Goal: Information Seeking & Learning: Check status

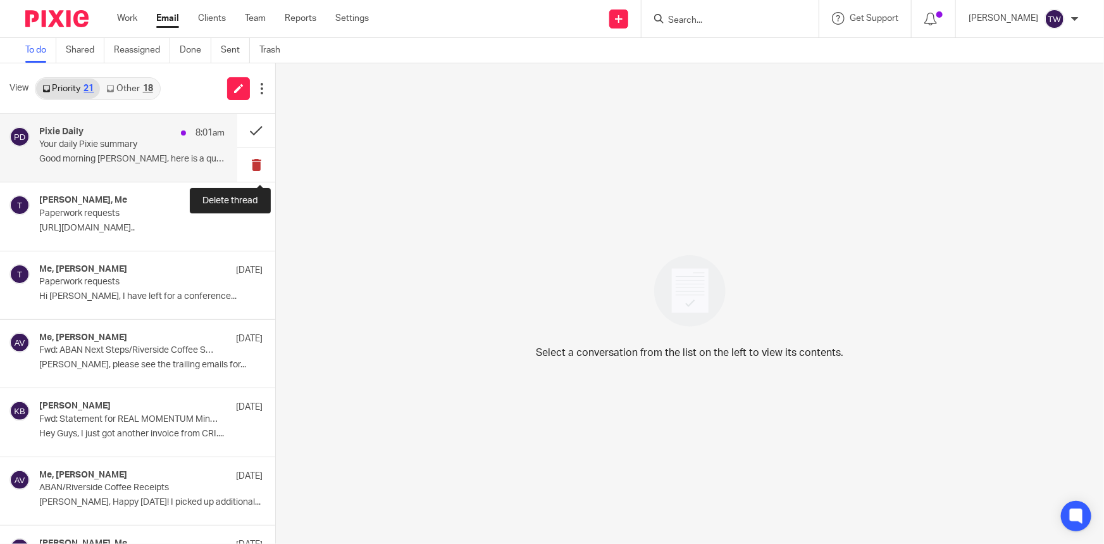
click at [240, 166] on button at bounding box center [256, 165] width 38 height 34
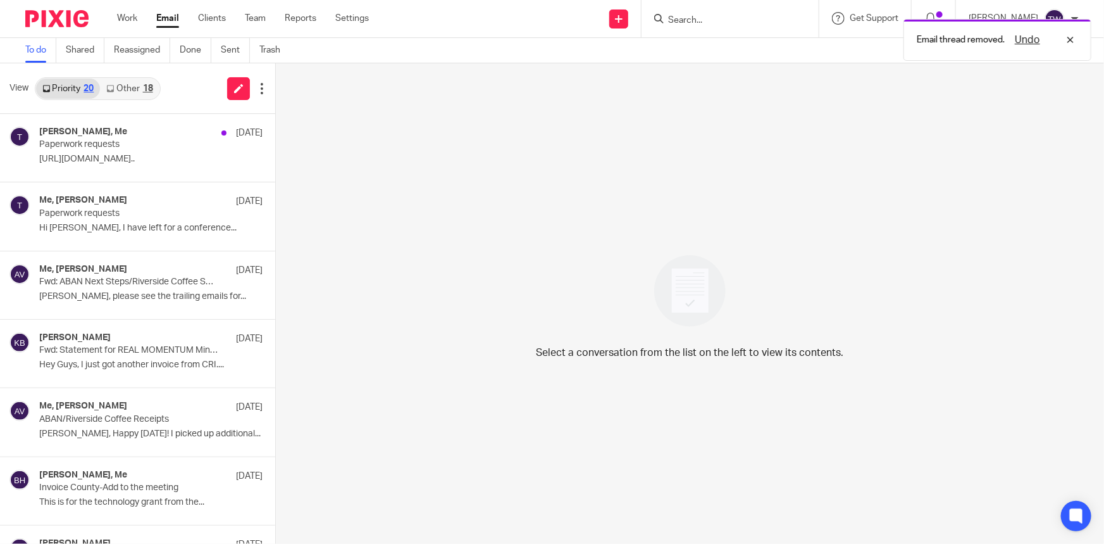
click at [130, 87] on link "Other 18" at bounding box center [129, 88] width 59 height 20
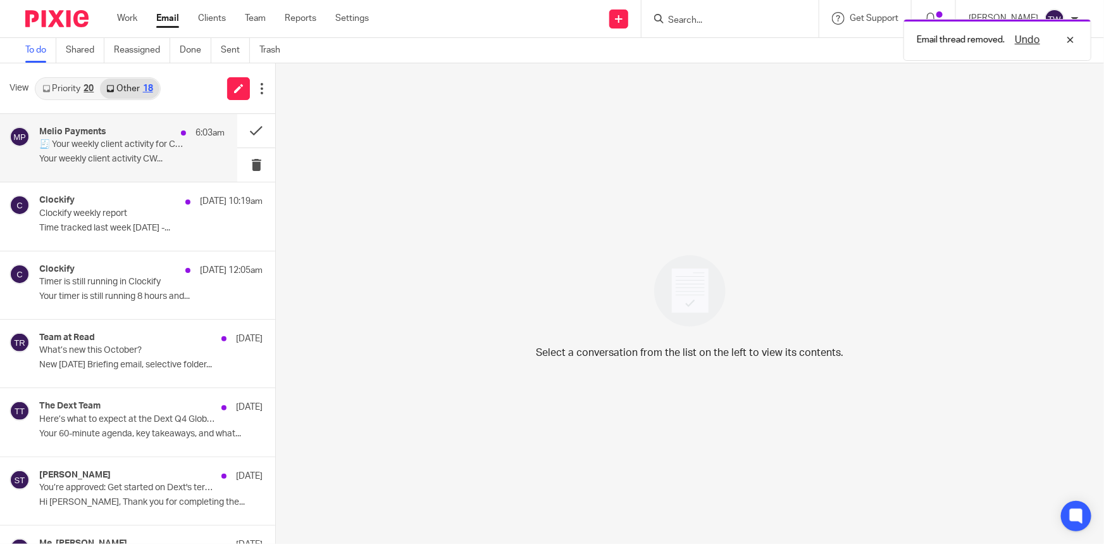
click at [139, 149] on p "🧾 Your weekly client activity for CW Bookkeeping, LLC" at bounding box center [113, 144] width 149 height 11
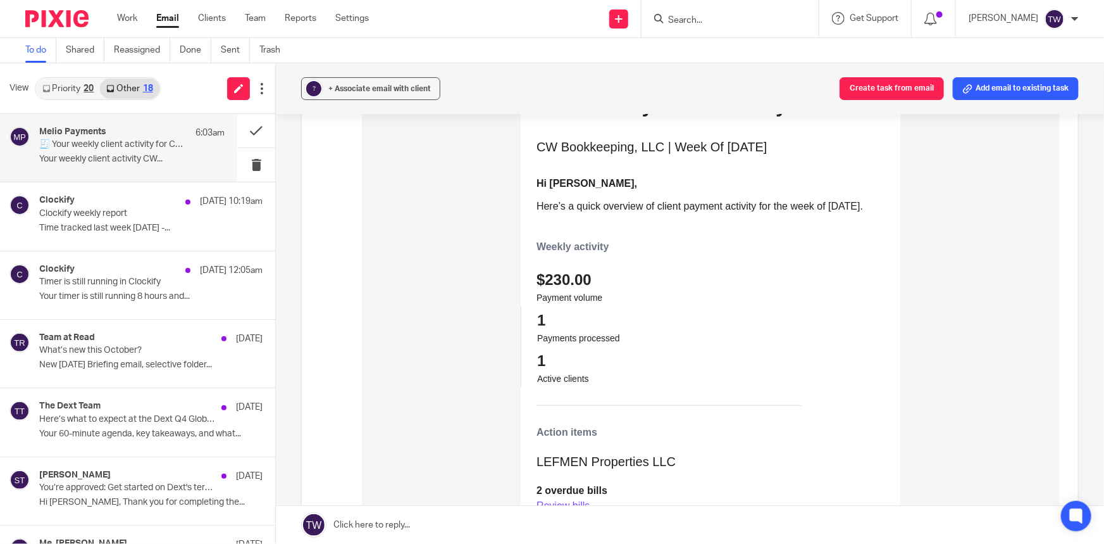
scroll to position [287, 0]
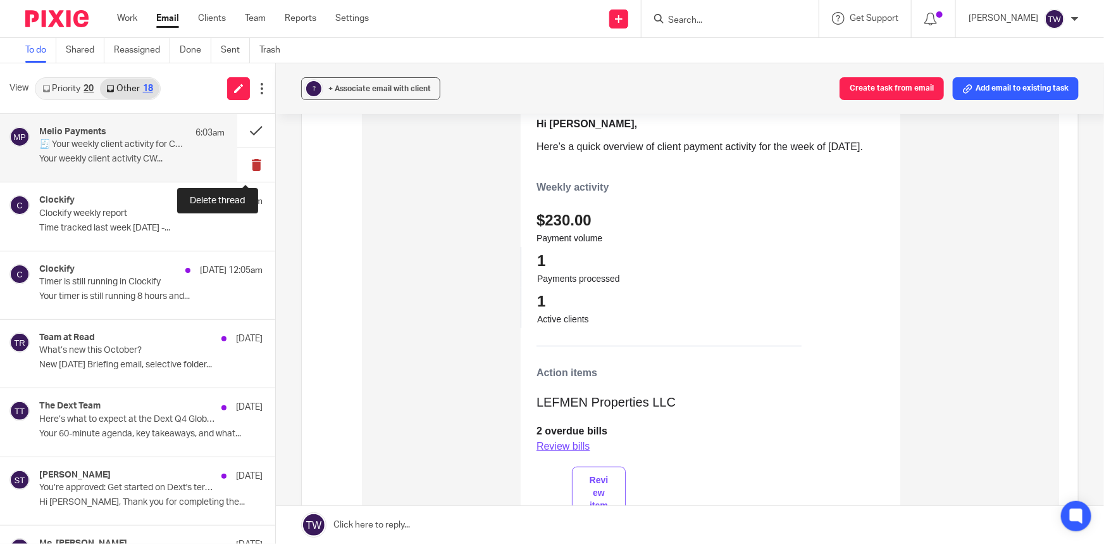
click at [245, 165] on button at bounding box center [256, 165] width 38 height 34
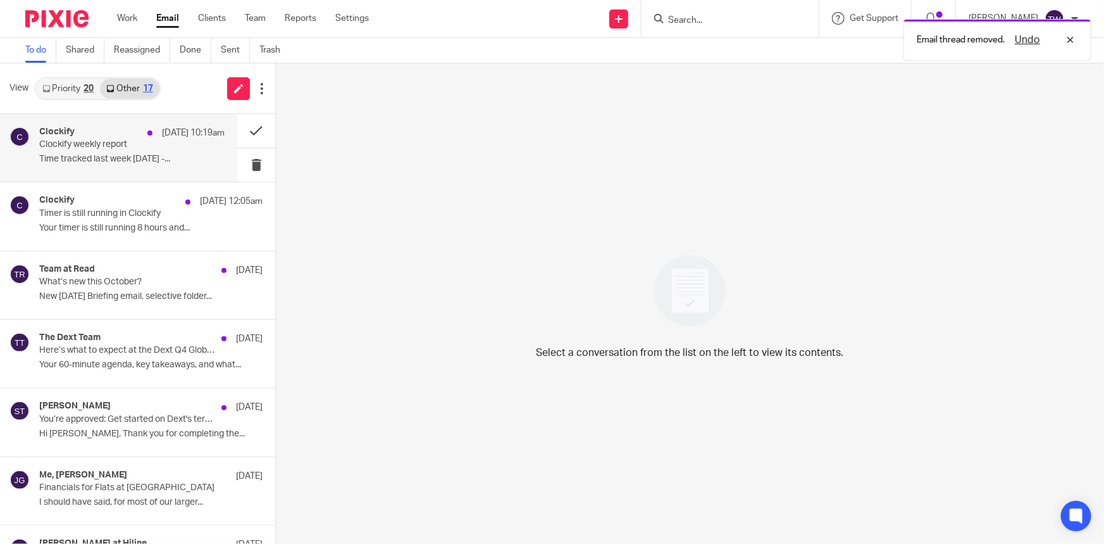
click at [75, 160] on p "Time tracked last week [DATE] -..." at bounding box center [131, 159] width 185 height 11
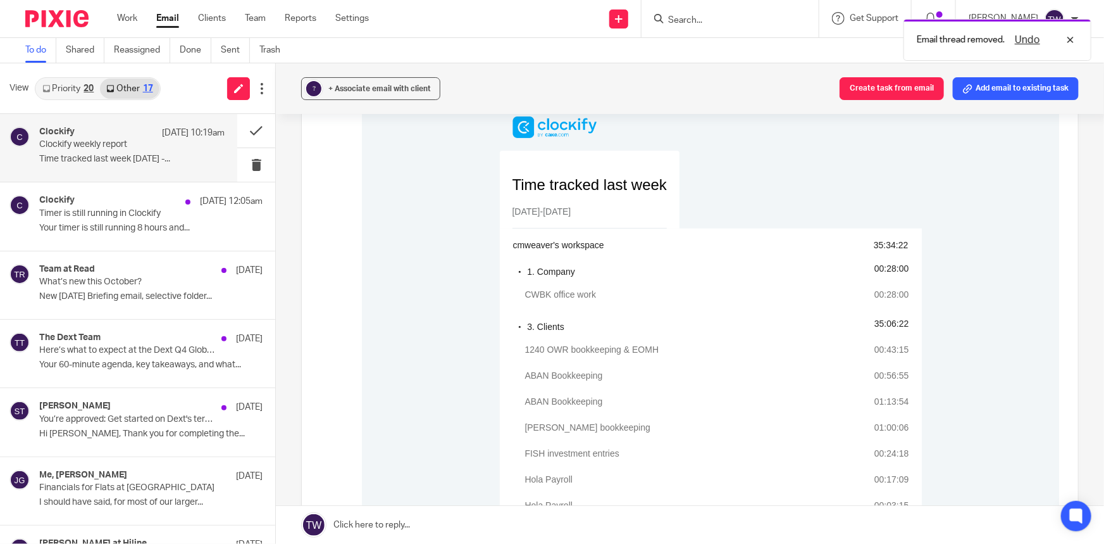
scroll to position [172, 0]
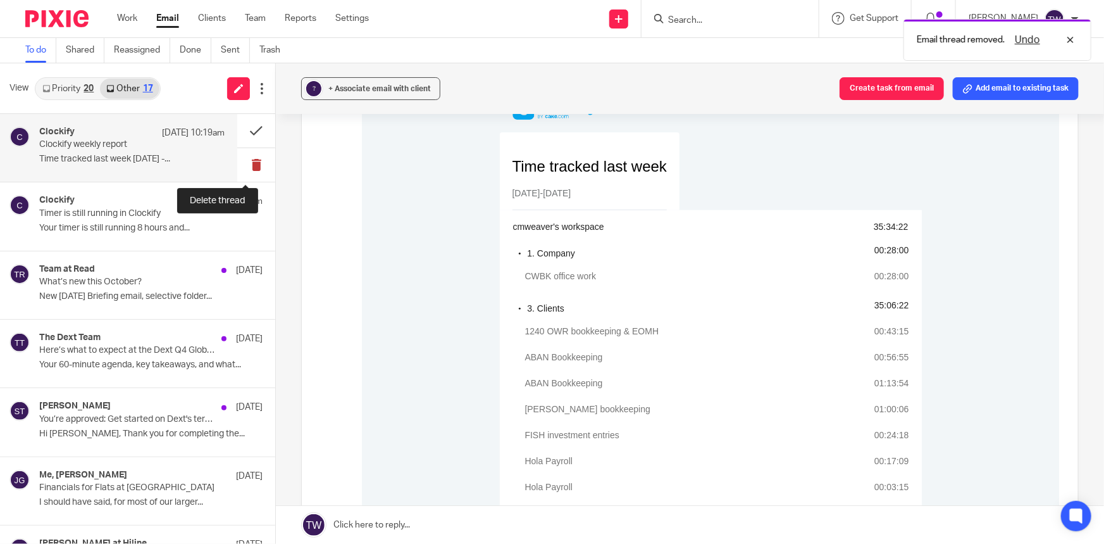
click at [247, 169] on button at bounding box center [256, 165] width 38 height 34
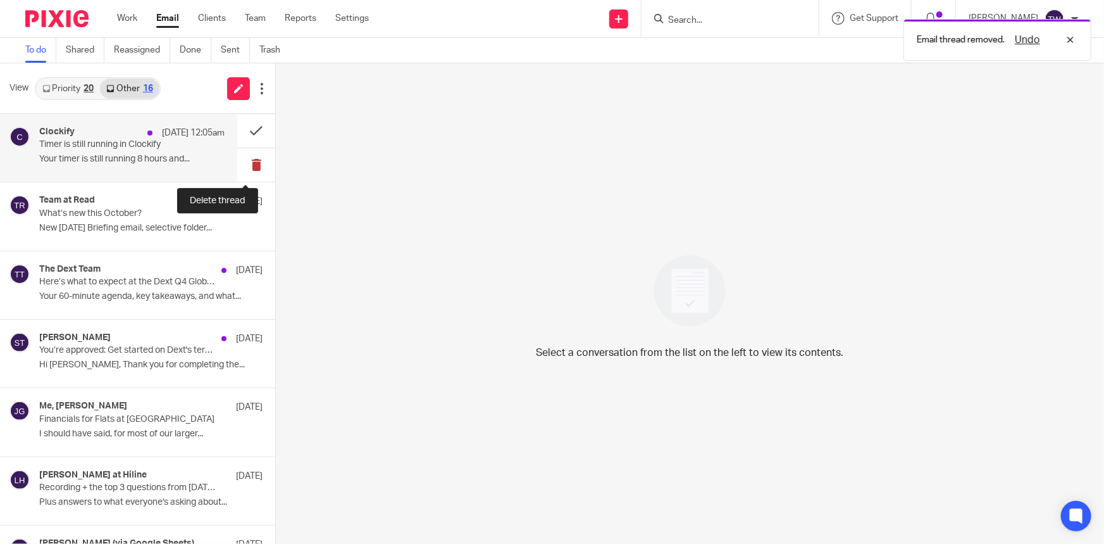
click at [245, 163] on button at bounding box center [256, 165] width 38 height 34
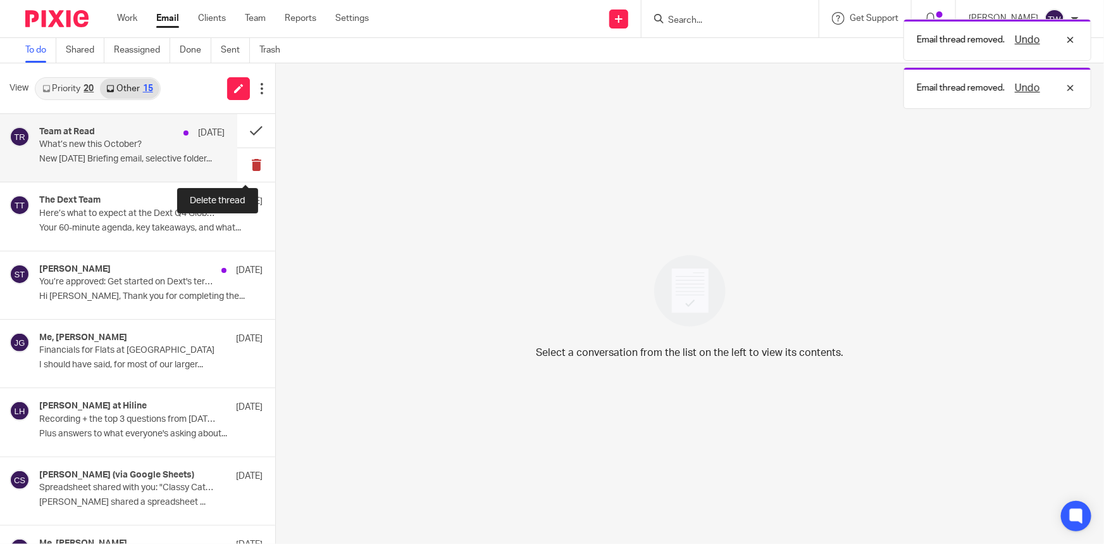
click at [247, 166] on button at bounding box center [256, 165] width 38 height 34
